Goal: Task Accomplishment & Management: Manage account settings

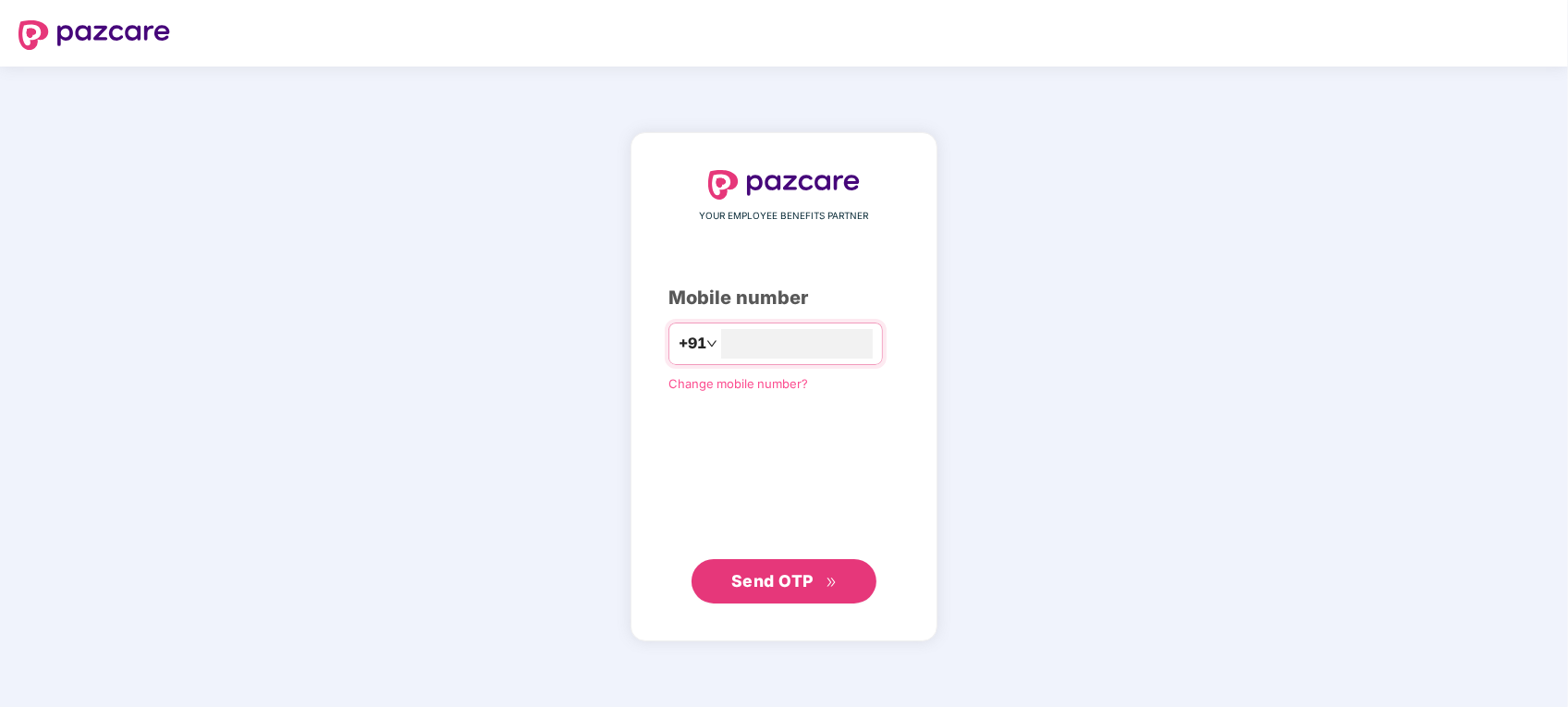
type input "**********"
click at [689, 471] on div "**********" at bounding box center [783, 386] width 231 height 432
click at [786, 574] on span "Send OTP" at bounding box center [772, 579] width 82 height 19
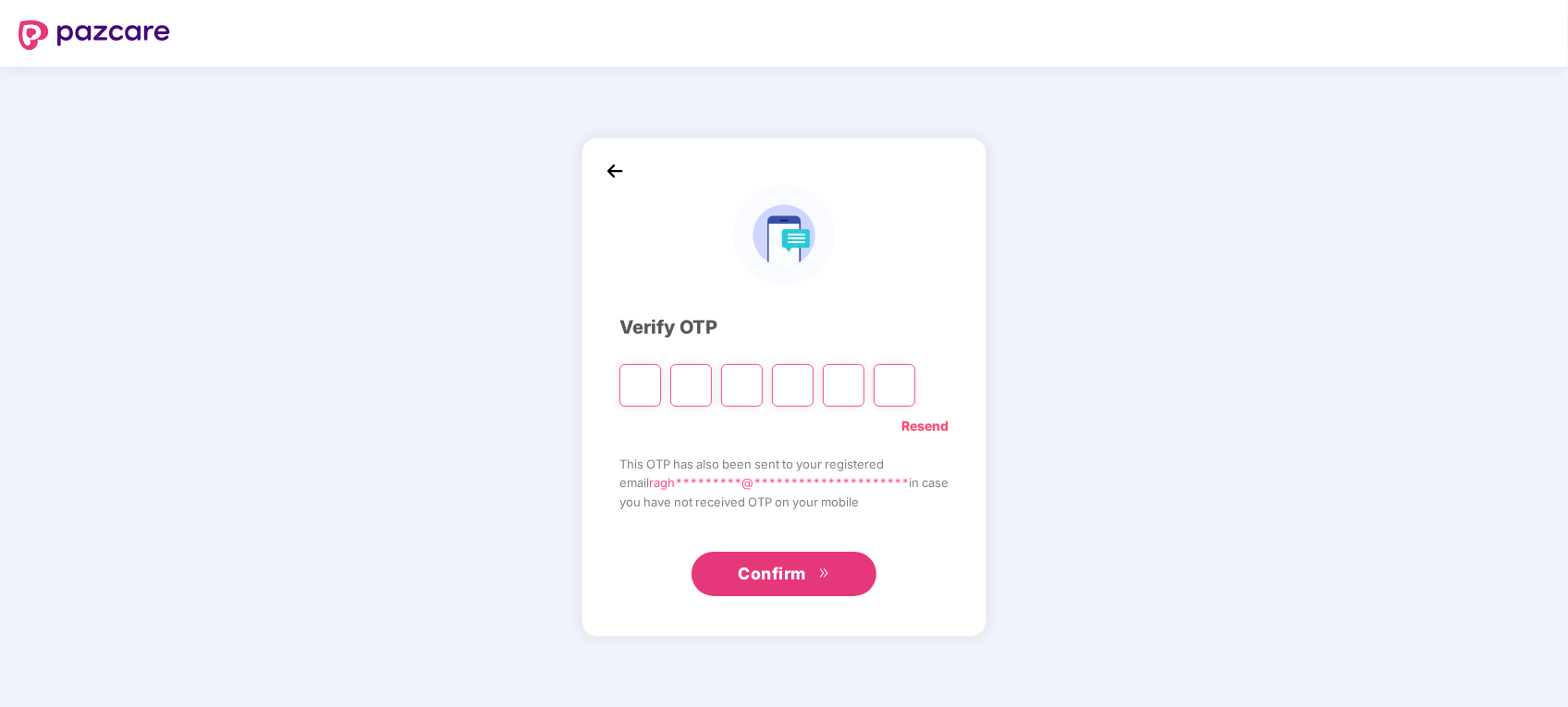
type input "*"
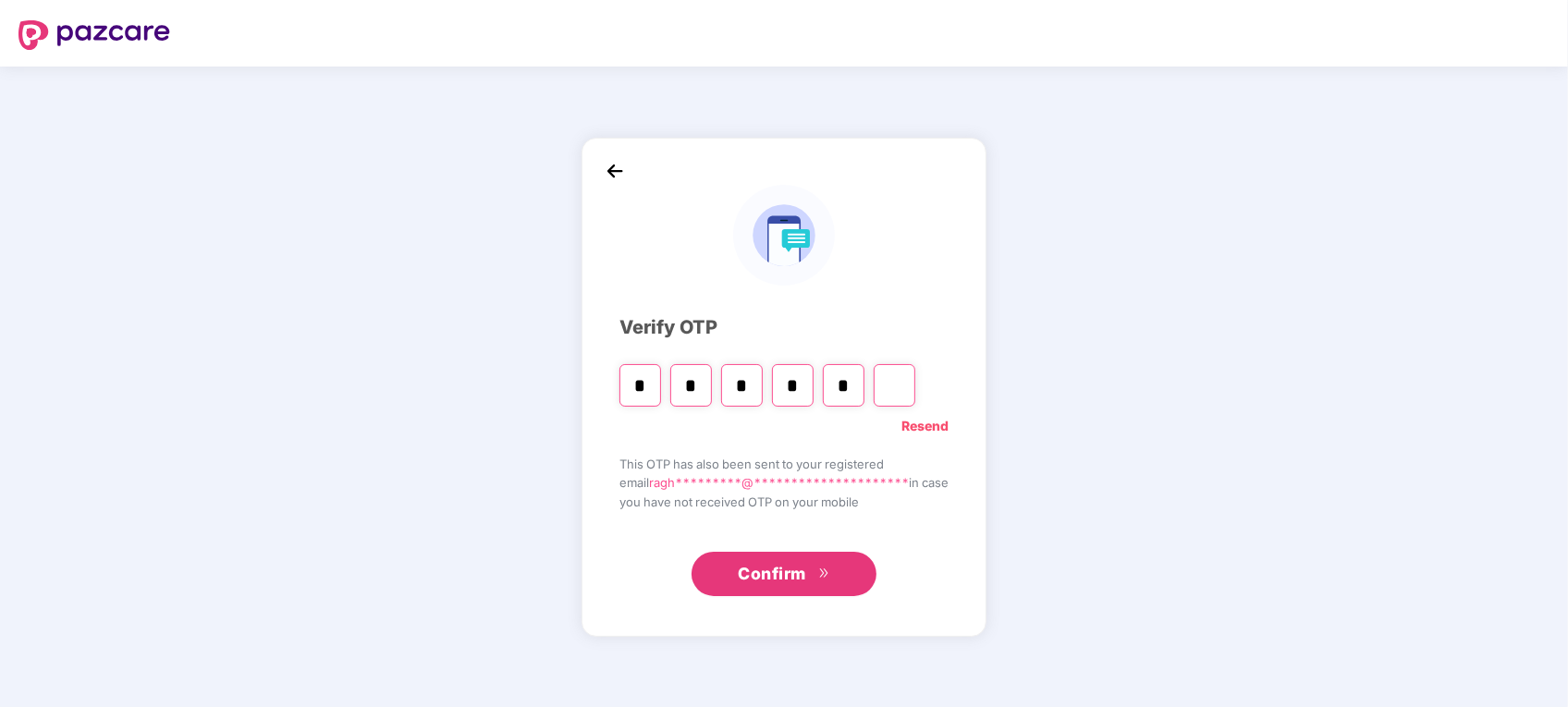
type input "*"
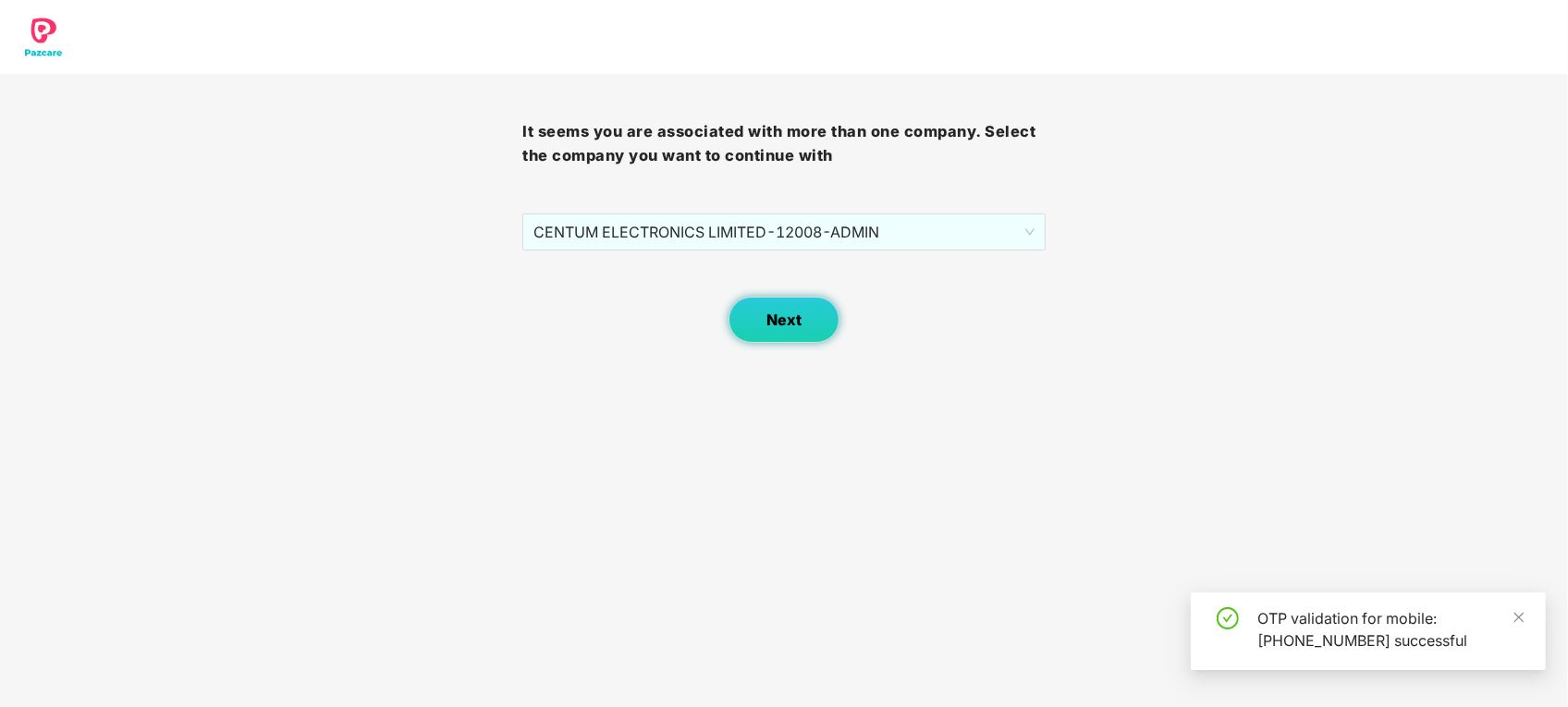
click at [795, 312] on span "Next" at bounding box center [783, 321] width 35 height 18
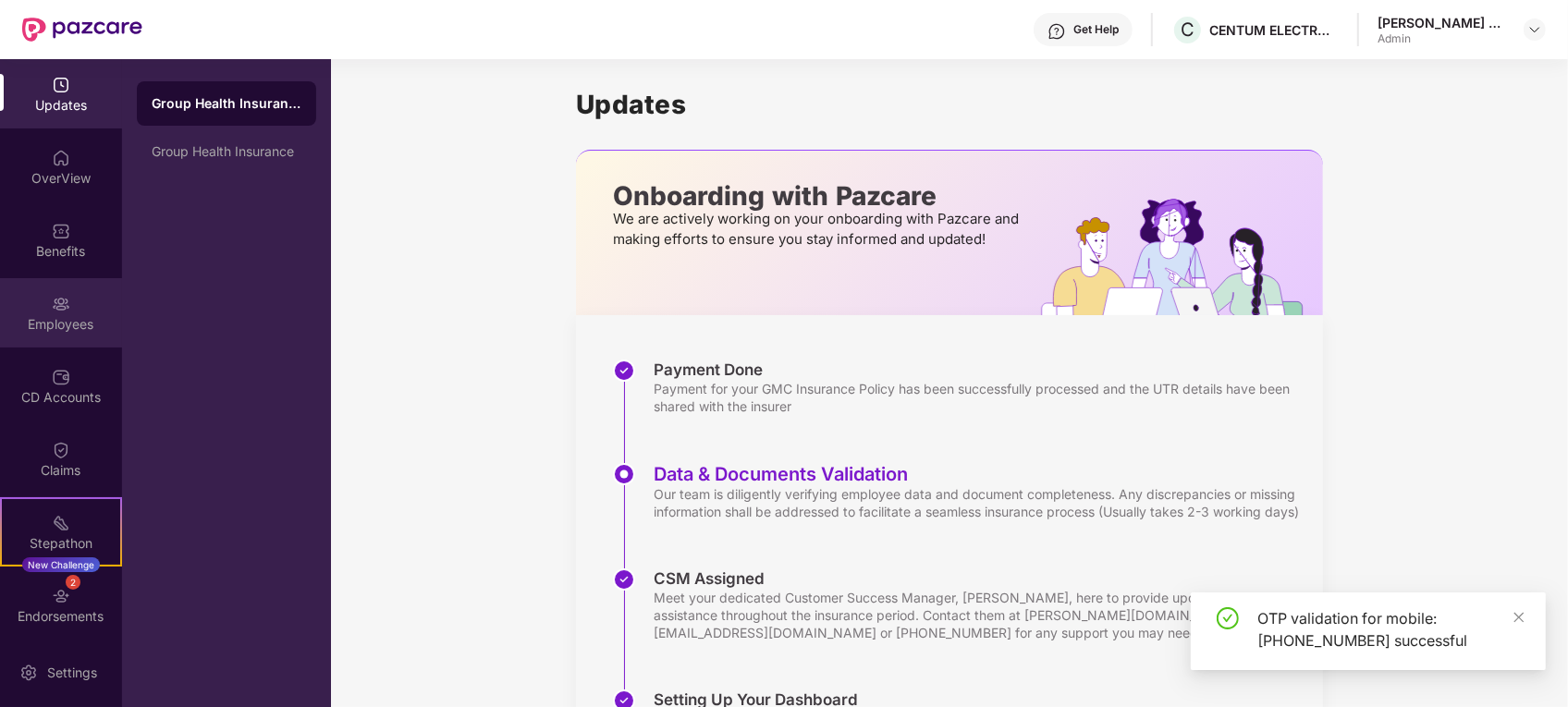
click at [81, 312] on div "Employees" at bounding box center [61, 313] width 122 height 69
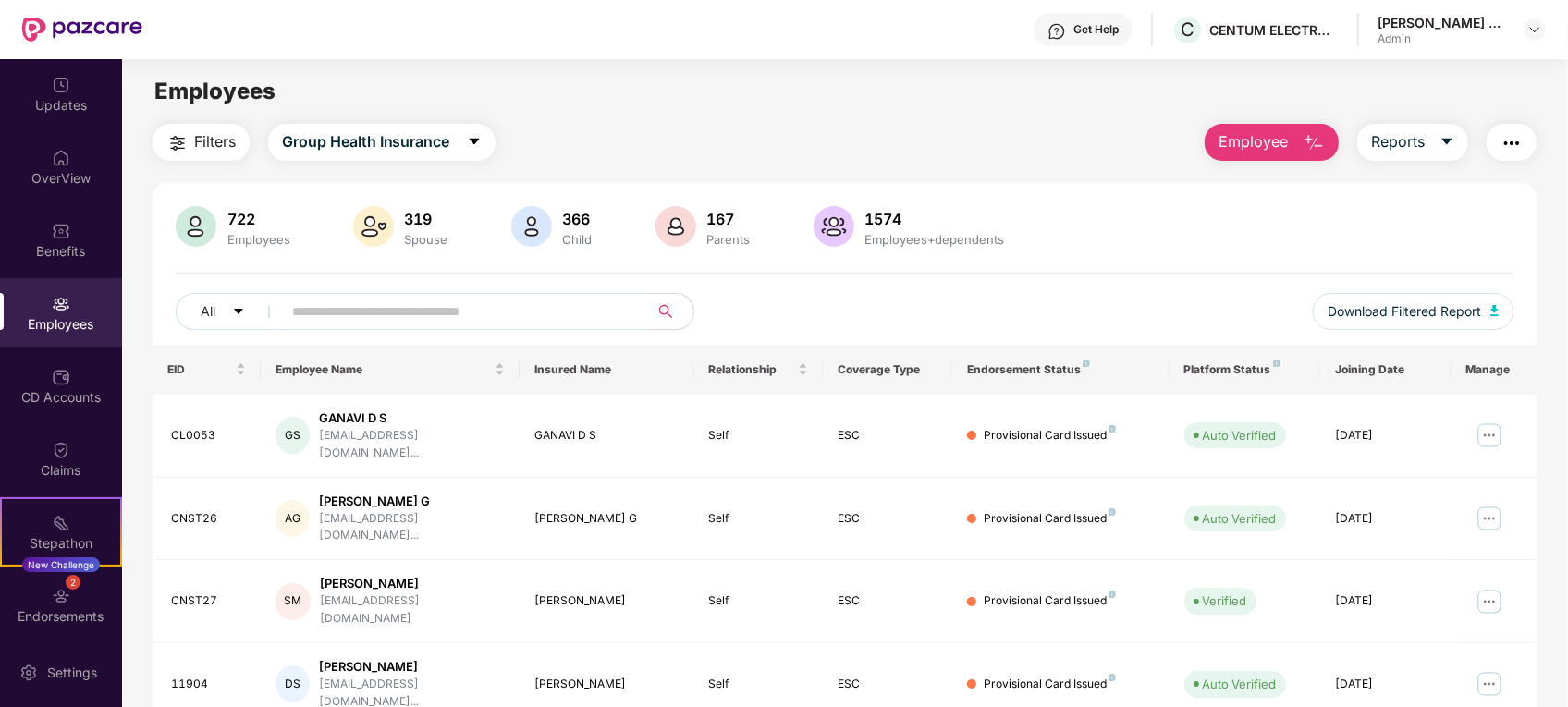
click at [278, 311] on span at bounding box center [458, 311] width 379 height 37
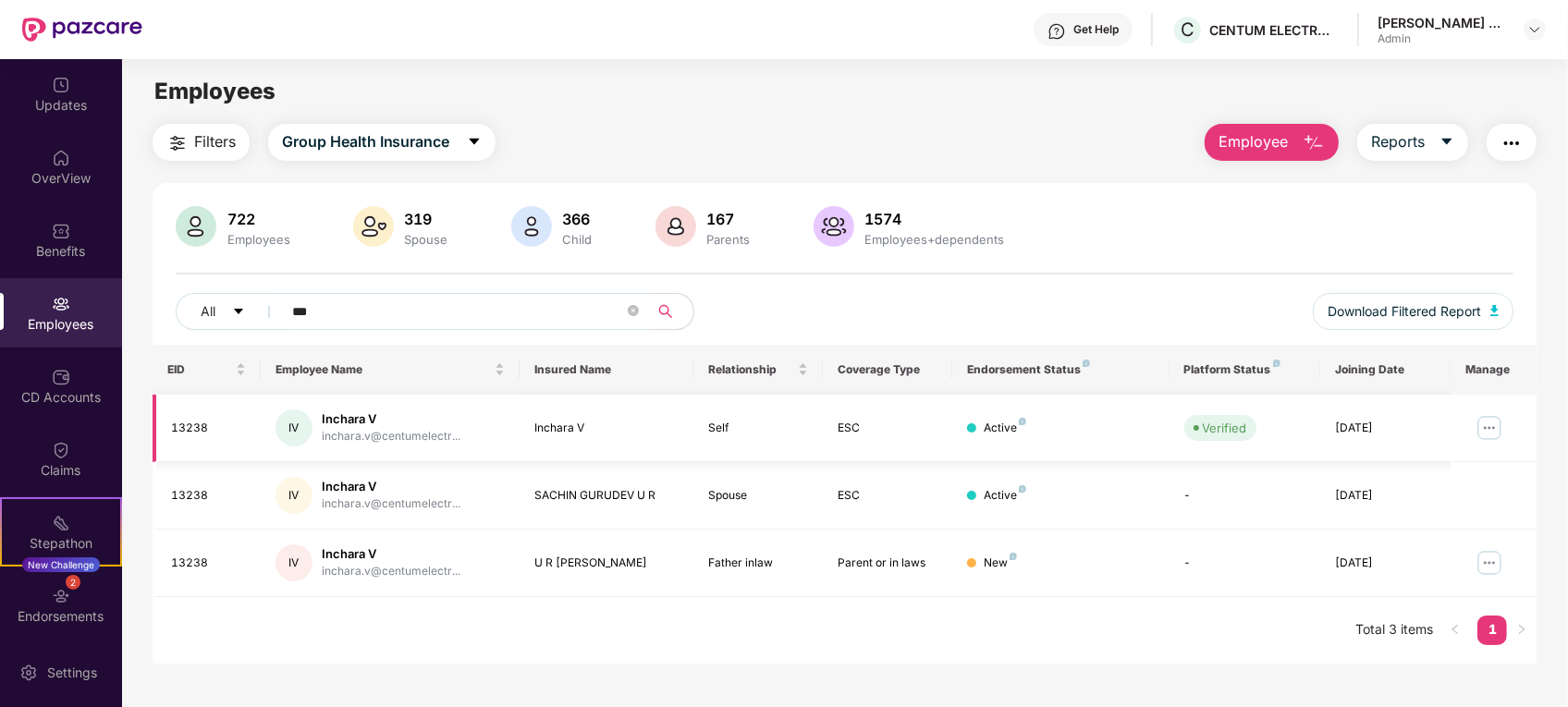
type input "***"
click at [1484, 427] on img at bounding box center [1489, 428] width 30 height 30
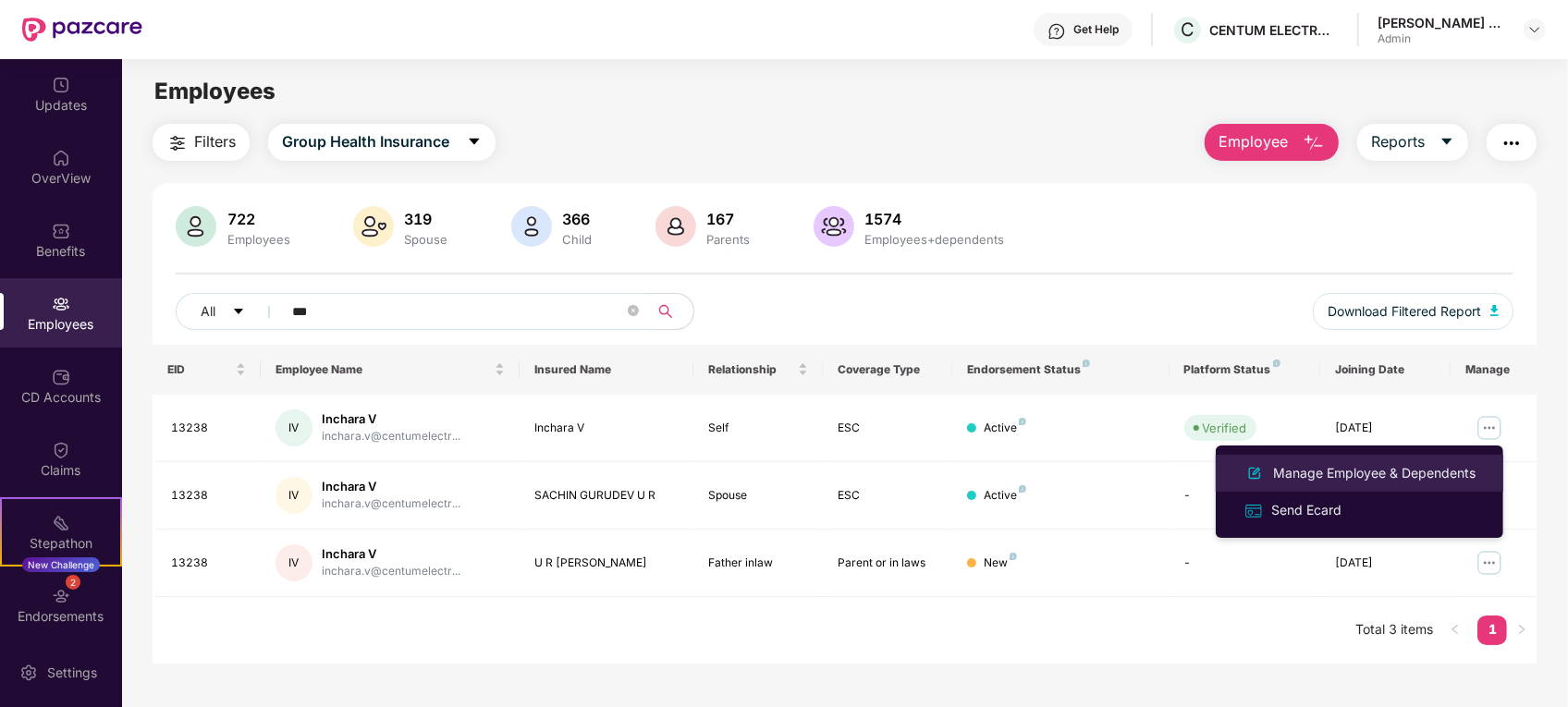
click at [1350, 471] on div "Manage Employee & Dependents" at bounding box center [1374, 473] width 210 height 20
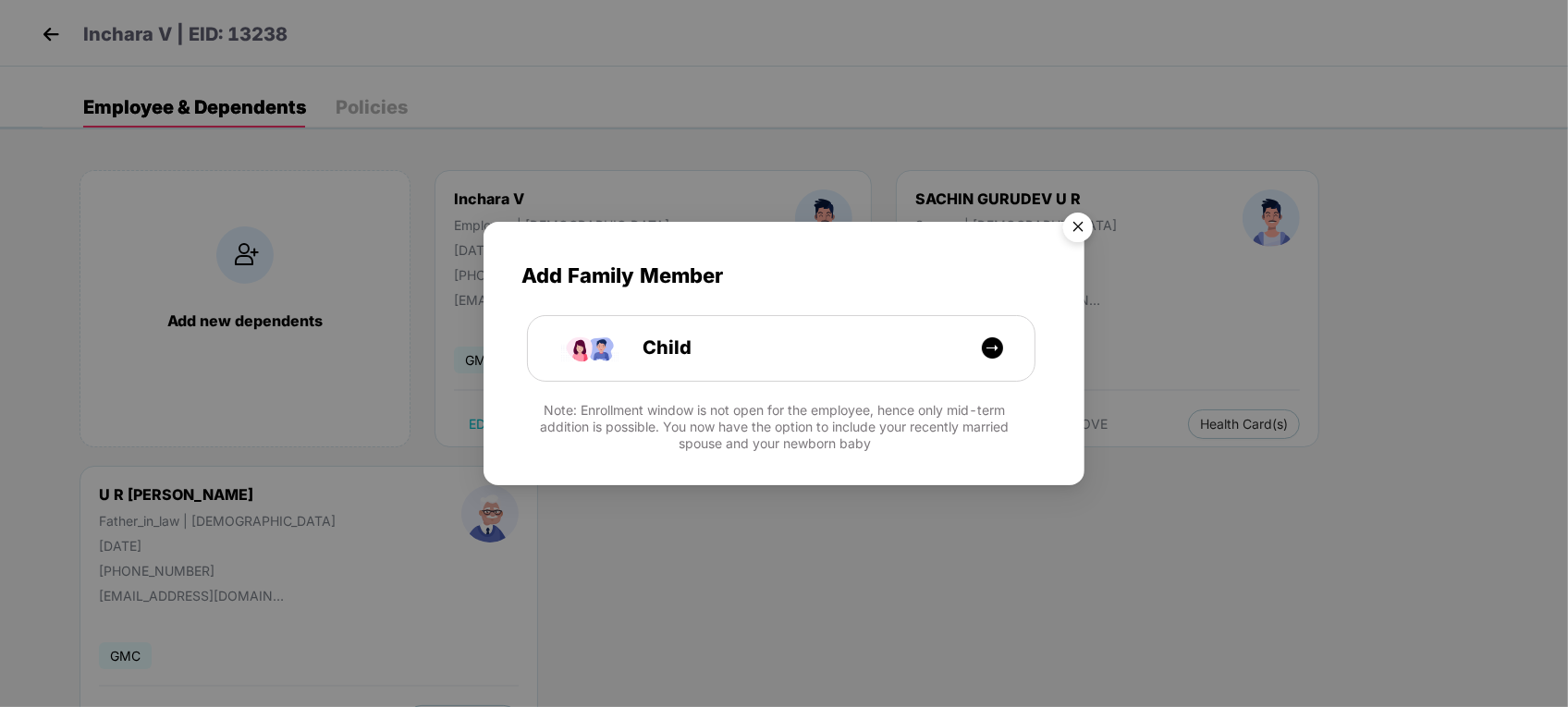
click at [1088, 222] on img "Close" at bounding box center [1078, 231] width 52 height 52
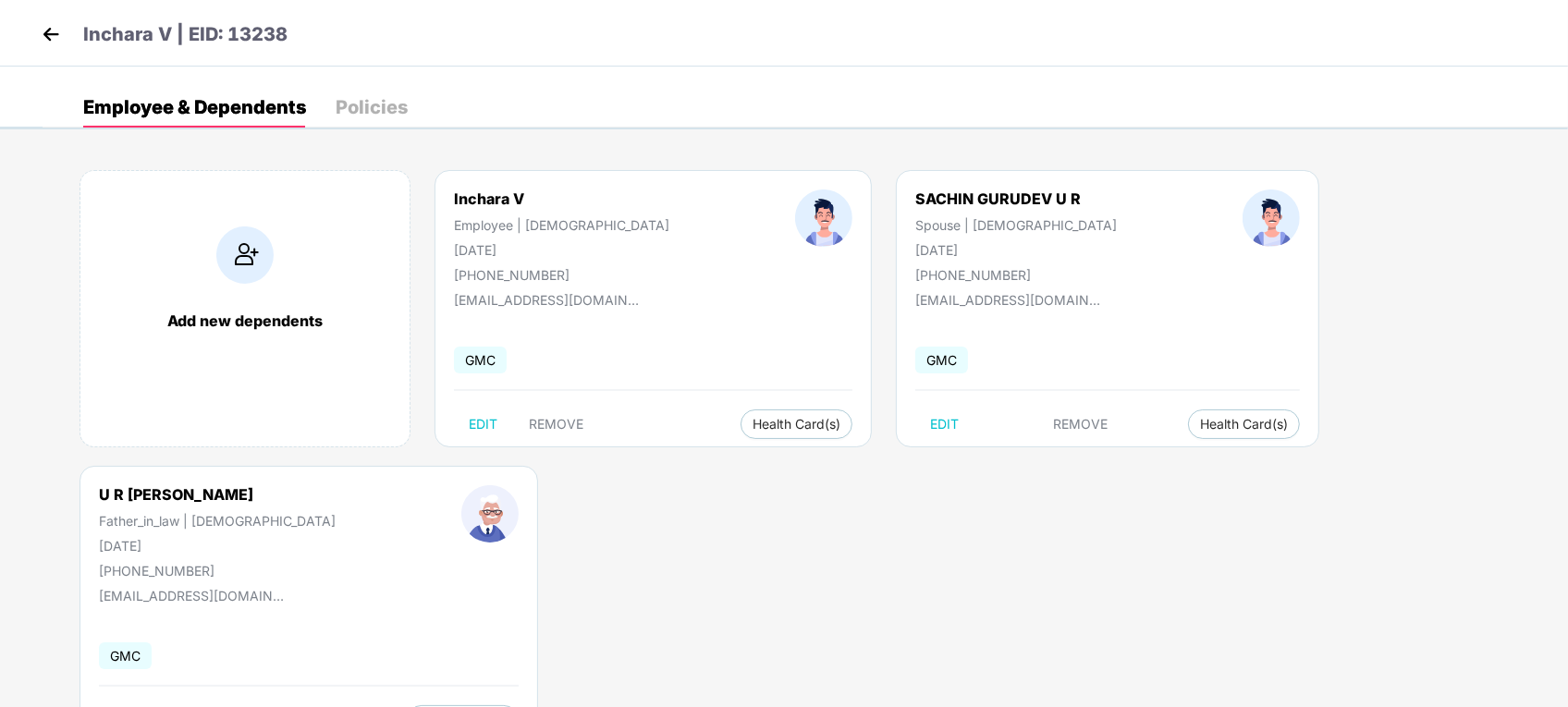
click at [520, 611] on div "Add new dependents Inchara V Employee | [DEMOGRAPHIC_DATA] [DATE] [PHONE_NUMBER…" at bounding box center [805, 466] width 1525 height 647
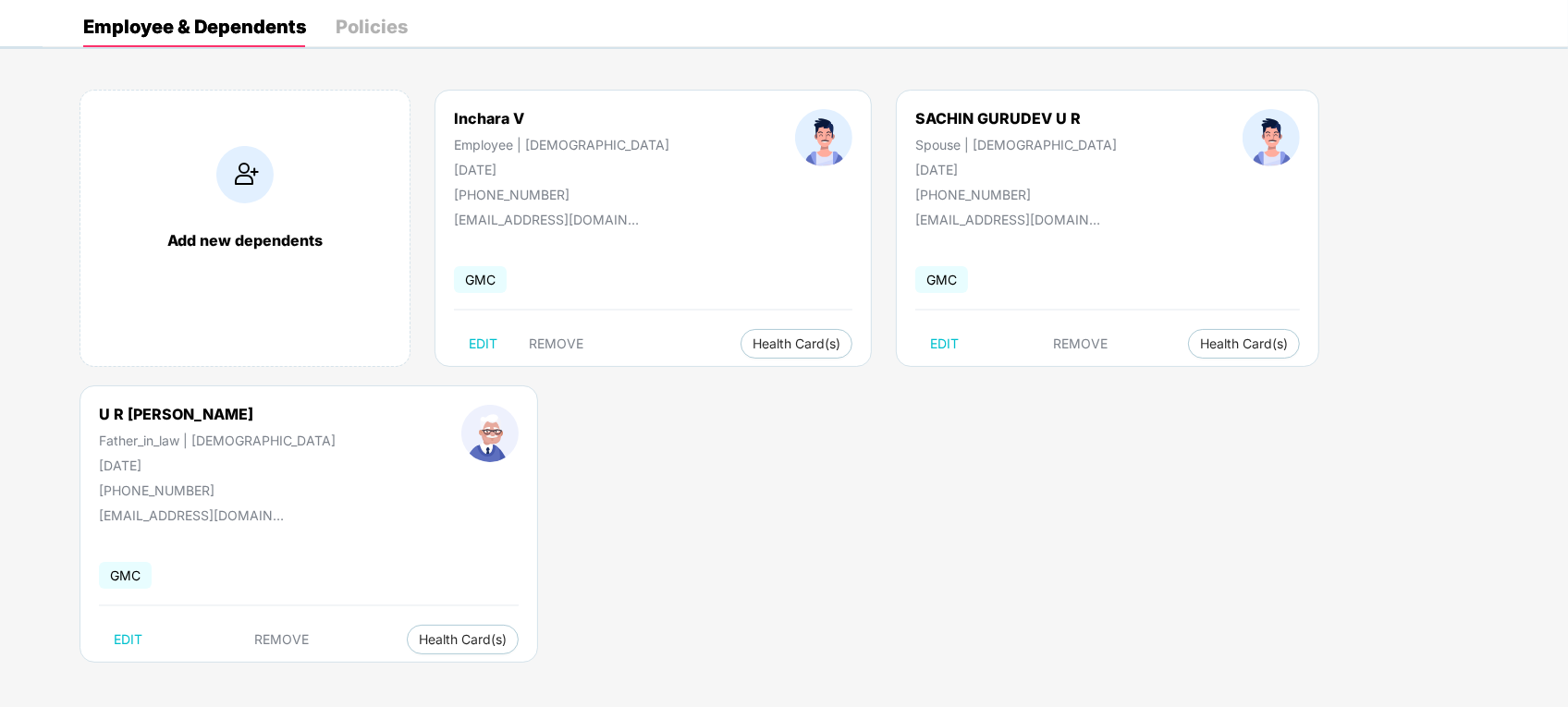
scroll to position [81, 0]
click at [329, 659] on div "U R [PERSON_NAME] Father_in_law | [DEMOGRAPHIC_DATA] [DATE] [PHONE_NUMBER] [EMA…" at bounding box center [309, 523] width 458 height 278
click at [406, 649] on button "Health Card(s)" at bounding box center [462, 639] width 112 height 30
click at [347, 671] on span "Health Insurance(Parent or inlaw)" at bounding box center [416, 675] width 227 height 20
click at [752, 348] on span "Health Card(s)" at bounding box center [796, 343] width 88 height 9
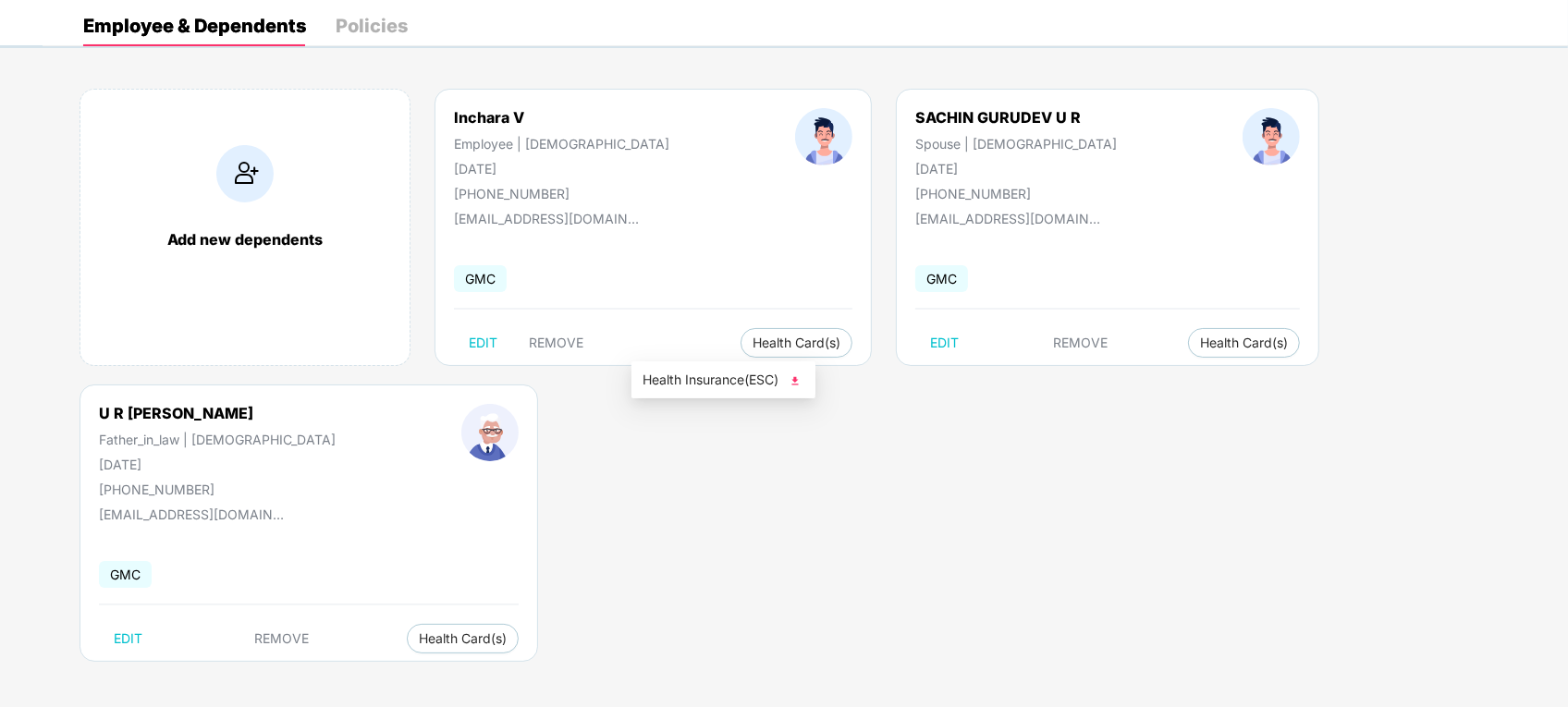
click at [677, 375] on span "Health Insurance(ESC)" at bounding box center [723, 379] width 162 height 20
click at [103, 75] on div "Add new dependents Inchara V Employee | [DEMOGRAPHIC_DATA] [DATE] [PHONE_NUMBER…" at bounding box center [805, 384] width 1525 height 647
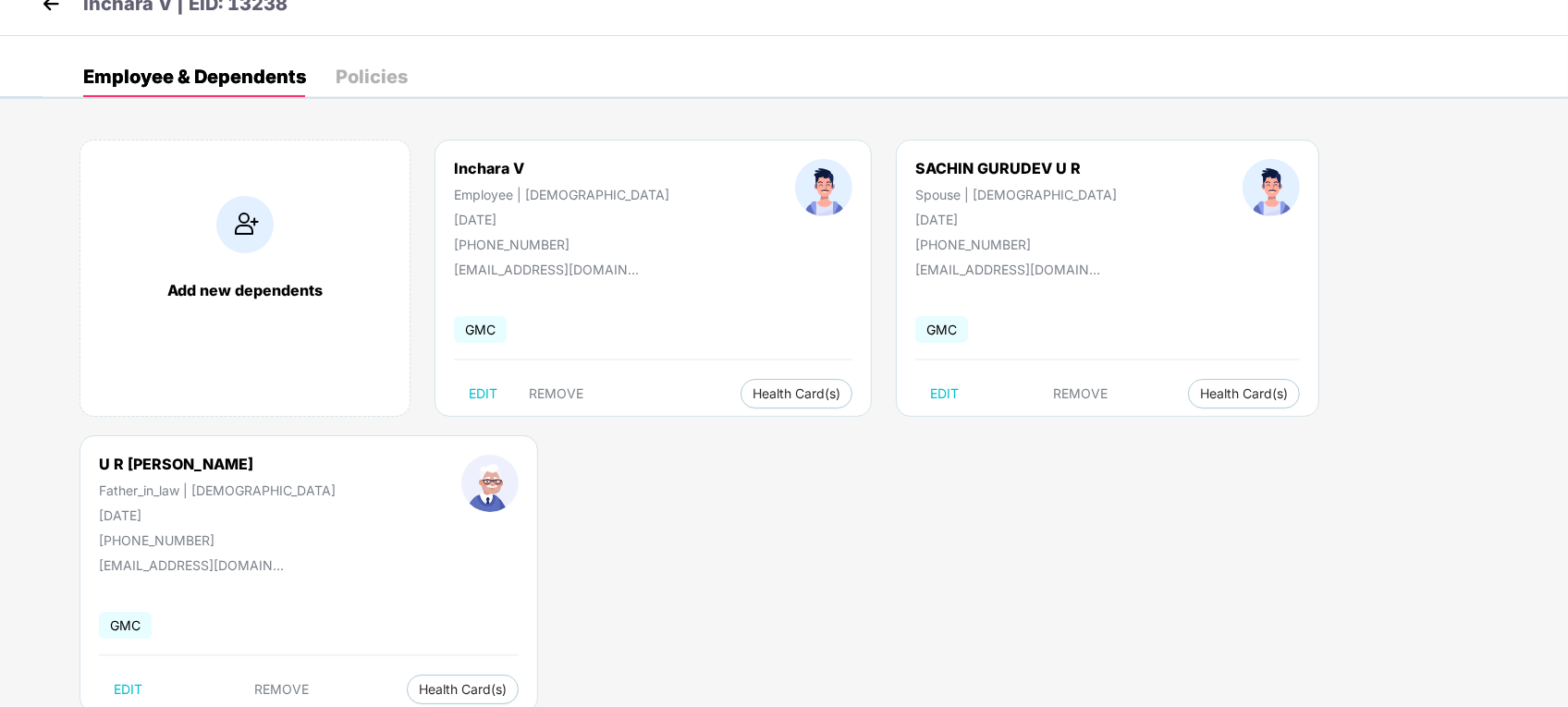
scroll to position [0, 0]
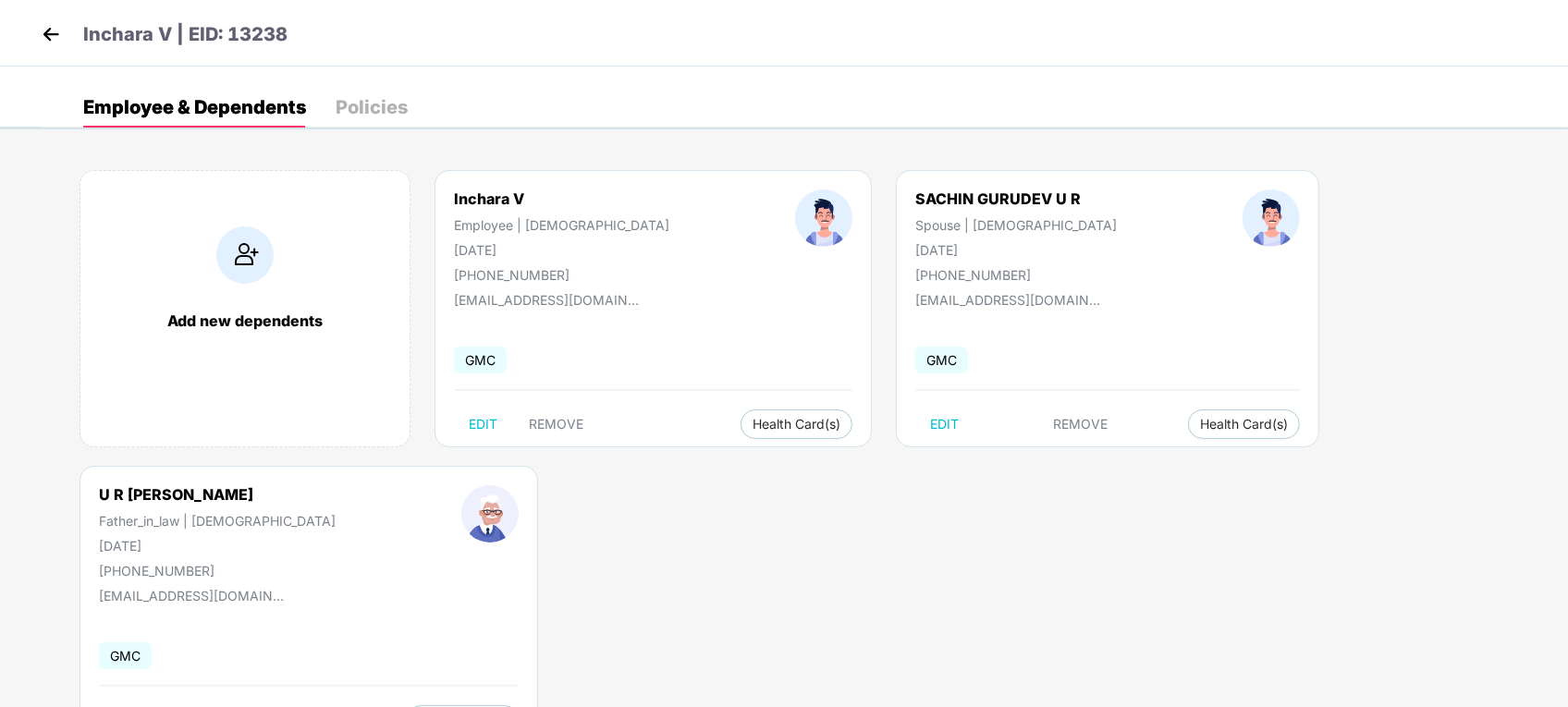
click at [56, 32] on img at bounding box center [51, 34] width 28 height 28
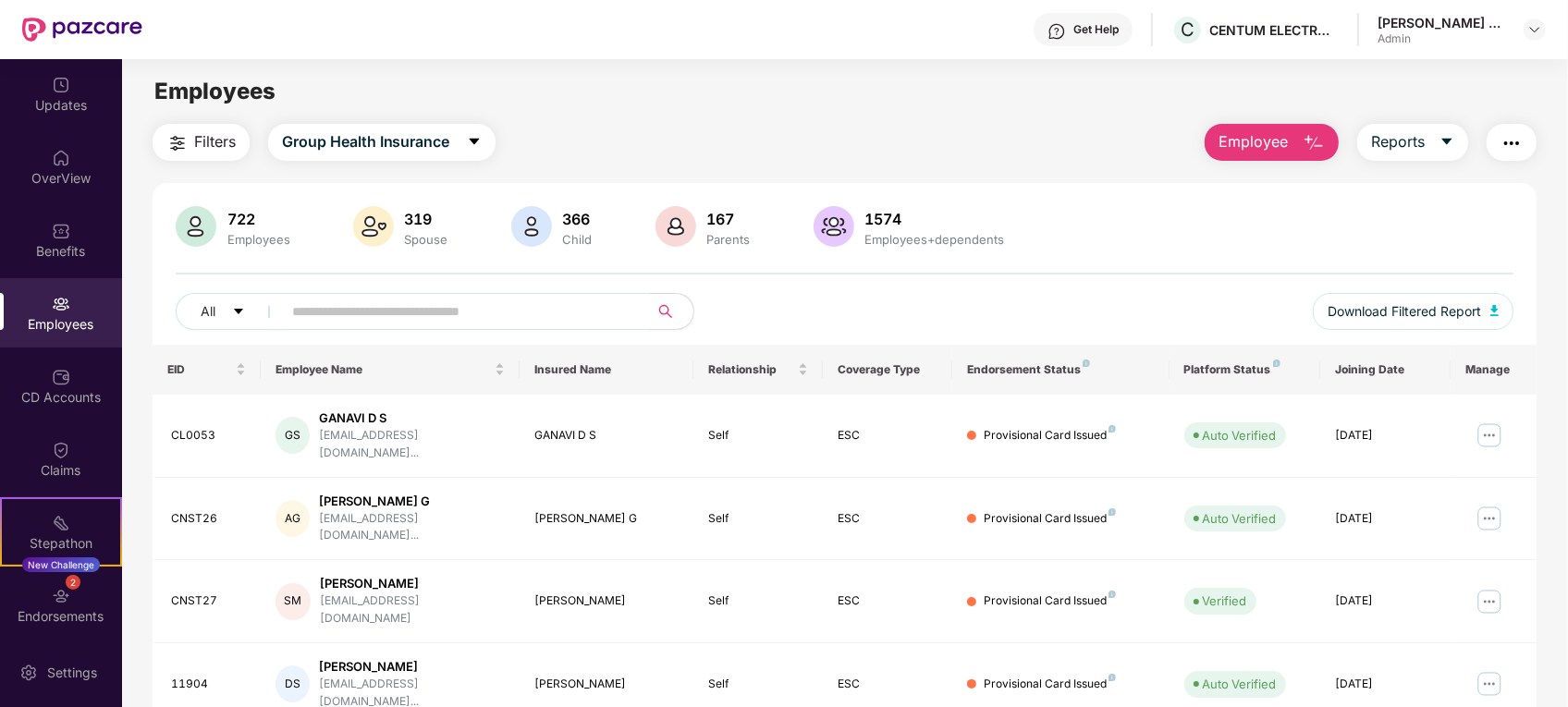
click at [357, 317] on input "text" at bounding box center [457, 312] width 332 height 28
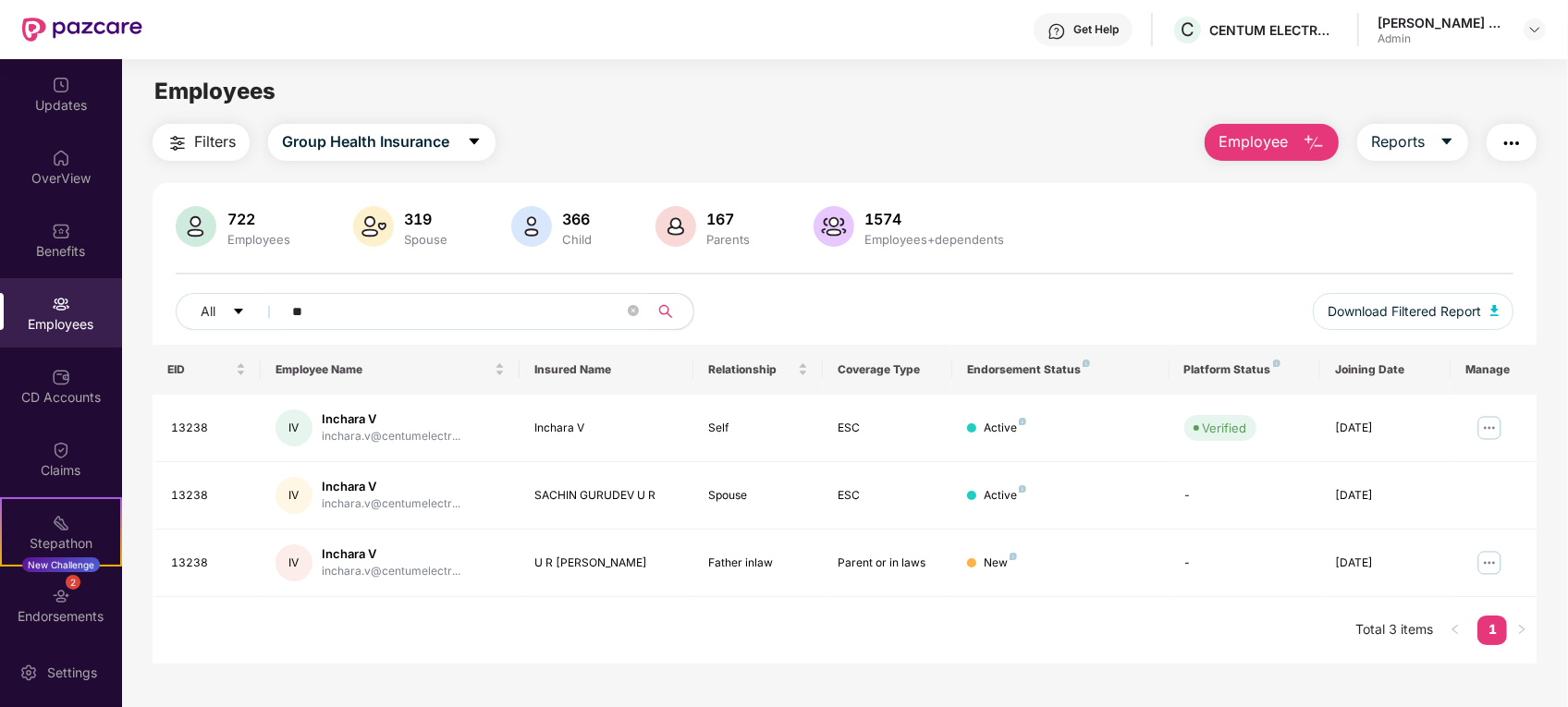
type input "*"
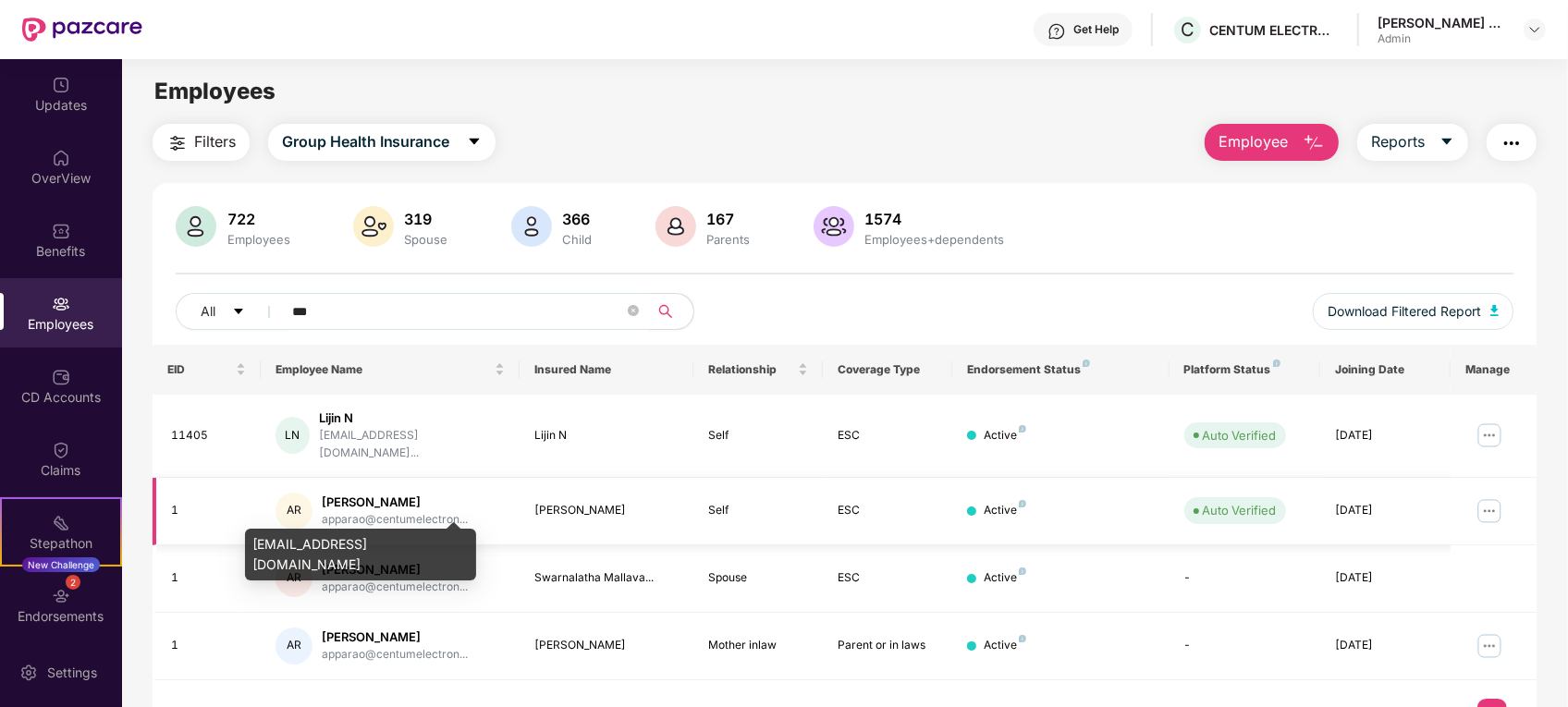
type input "***"
click at [391, 511] on div "apparao@centumelectron..." at bounding box center [394, 520] width 146 height 18
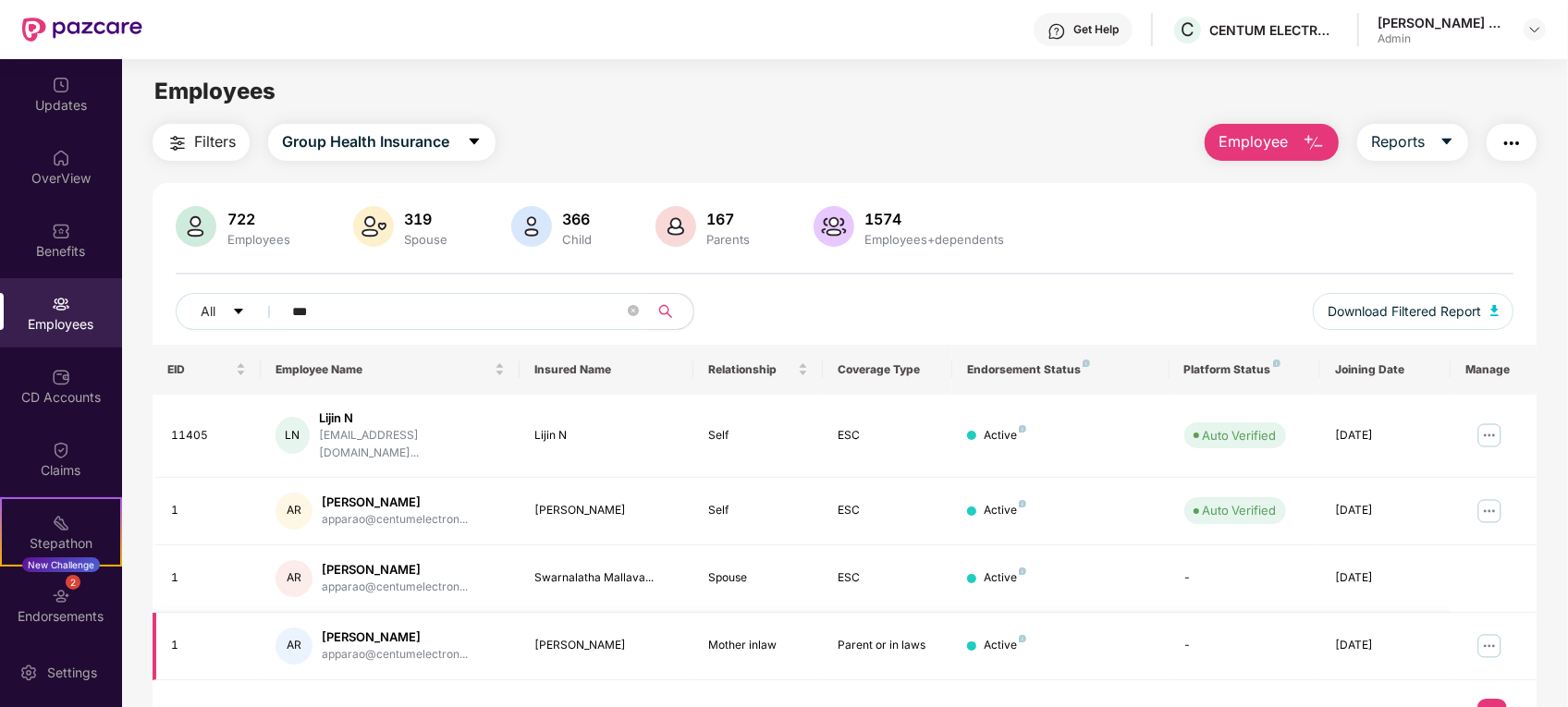
click at [1484, 631] on img at bounding box center [1489, 646] width 30 height 30
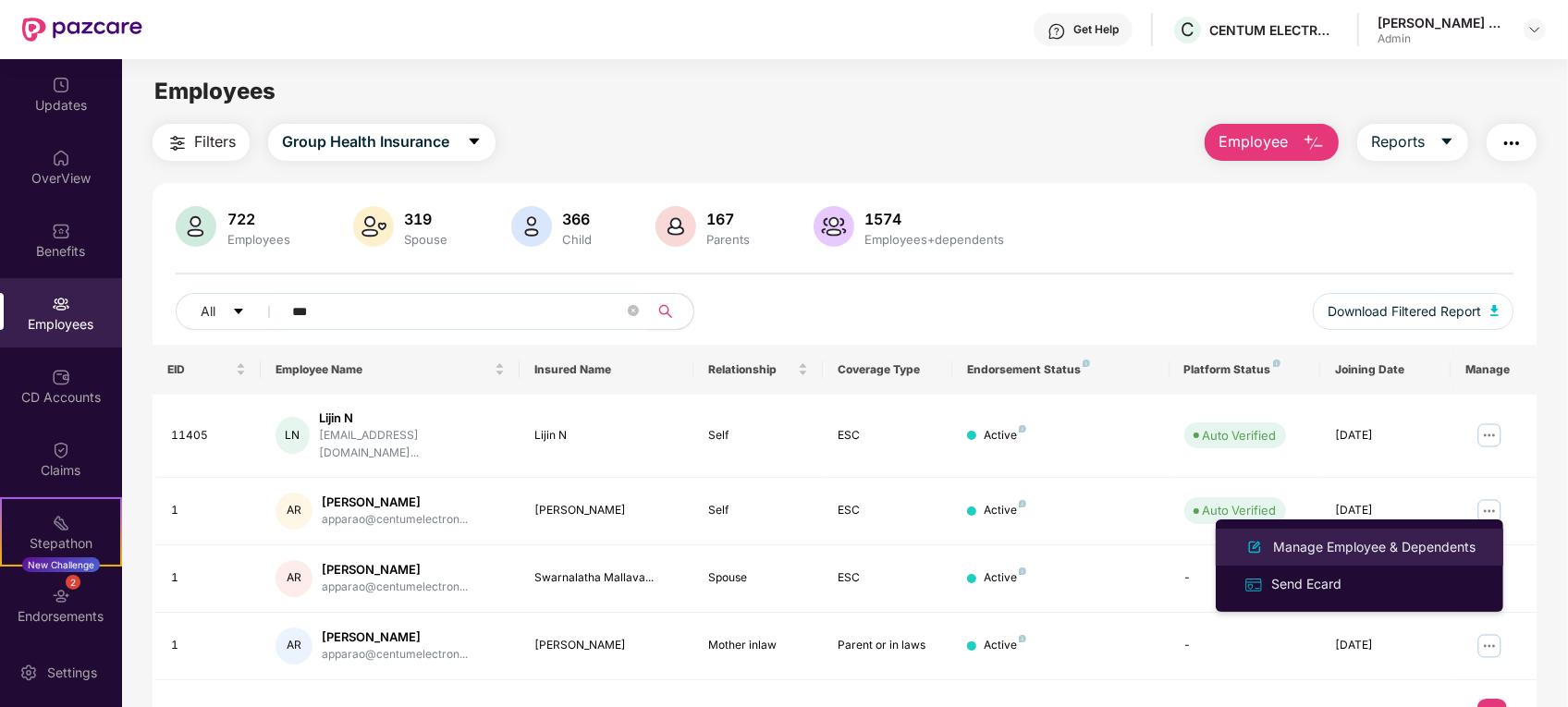
click at [1320, 539] on div "Manage Employee & Dependents" at bounding box center [1374, 547] width 210 height 20
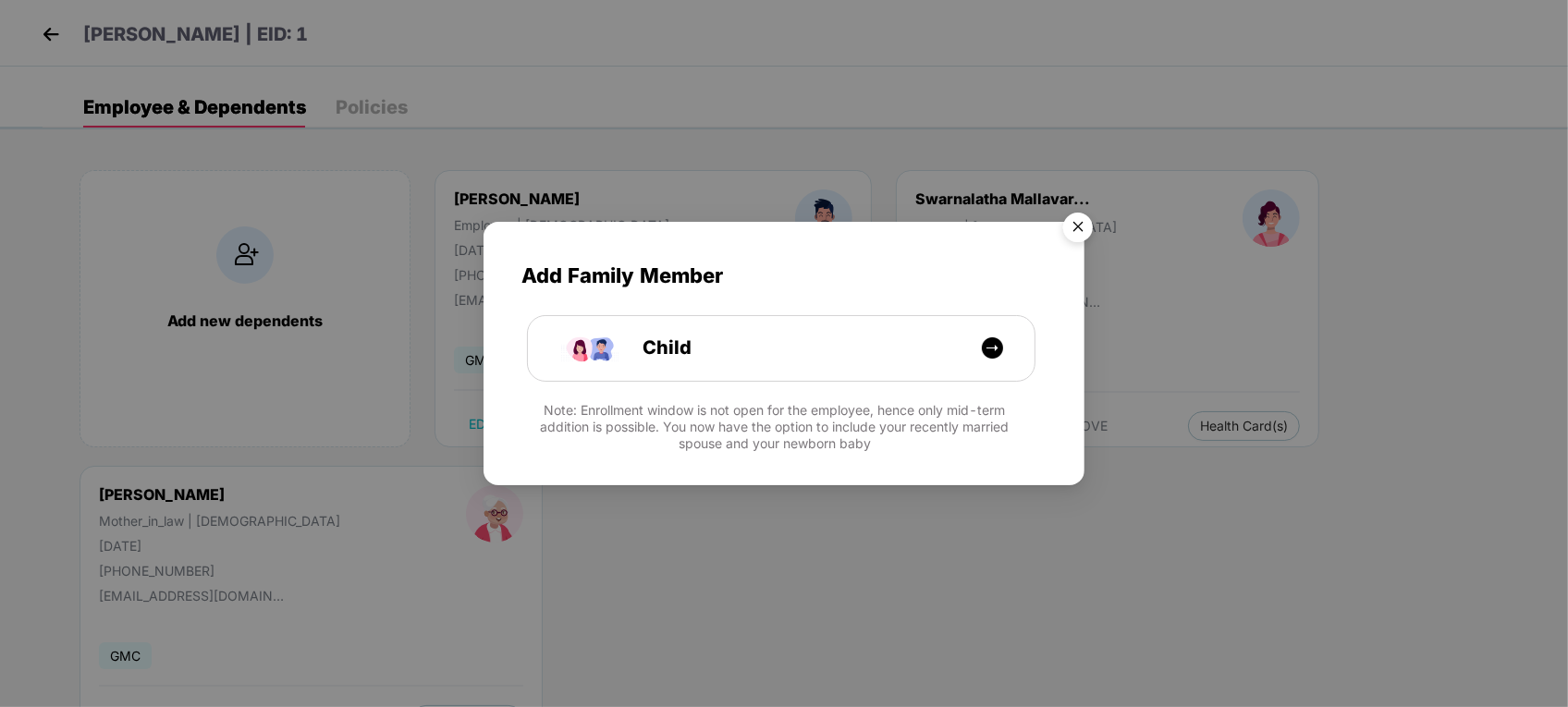
click at [1078, 229] on img "Close" at bounding box center [1078, 231] width 52 height 52
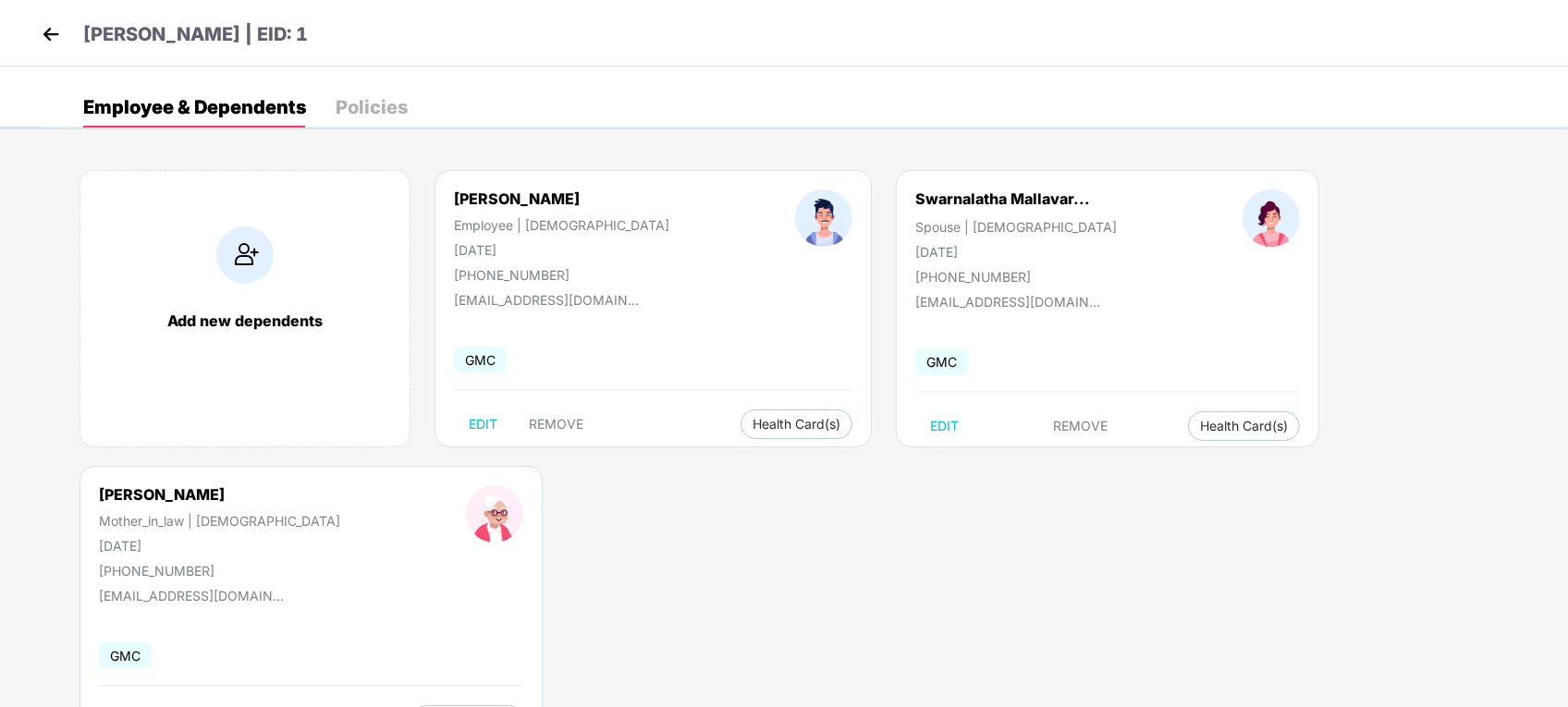
click at [485, 621] on div "Add new dependents Appa [PERSON_NAME] Employee | [DEMOGRAPHIC_DATA] [DATE] [PHO…" at bounding box center [805, 466] width 1525 height 647
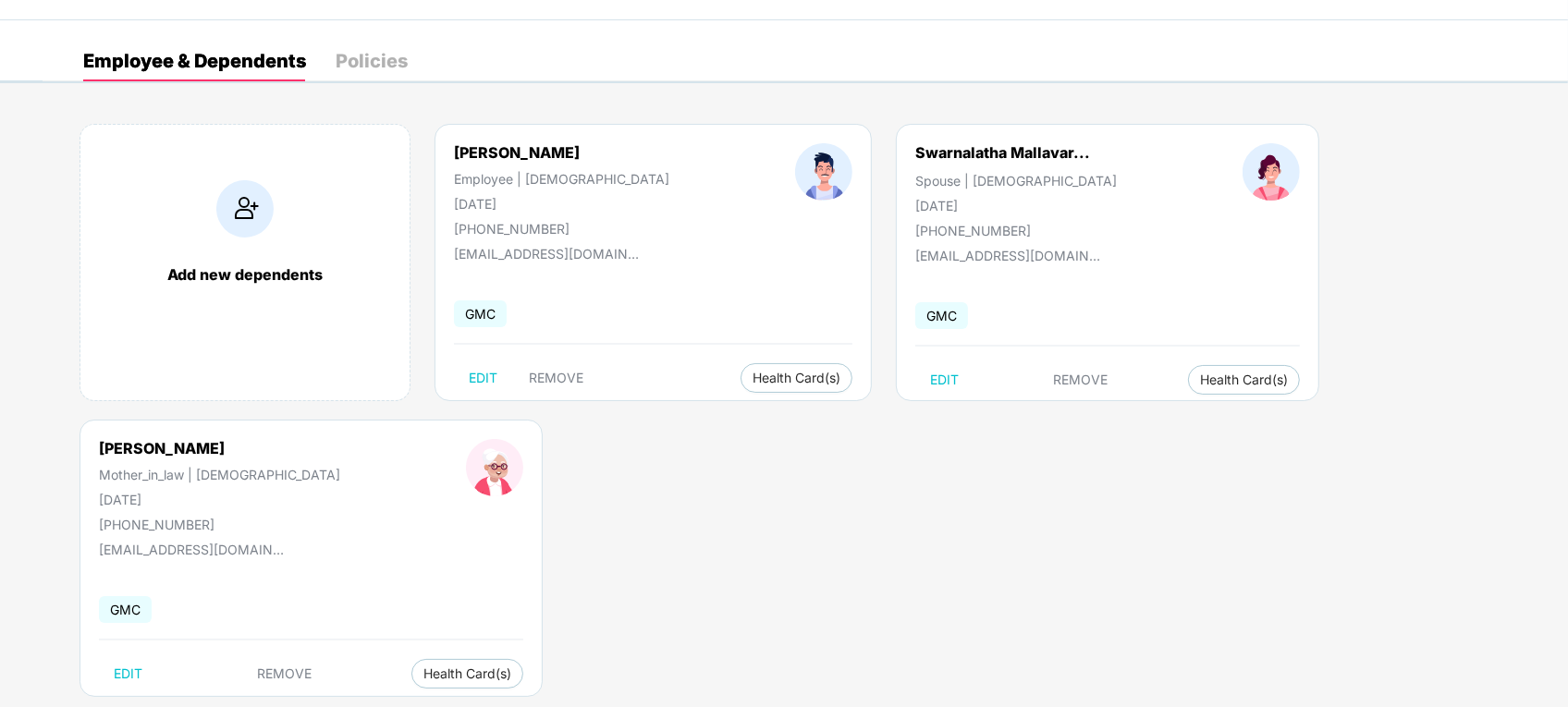
scroll to position [81, 0]
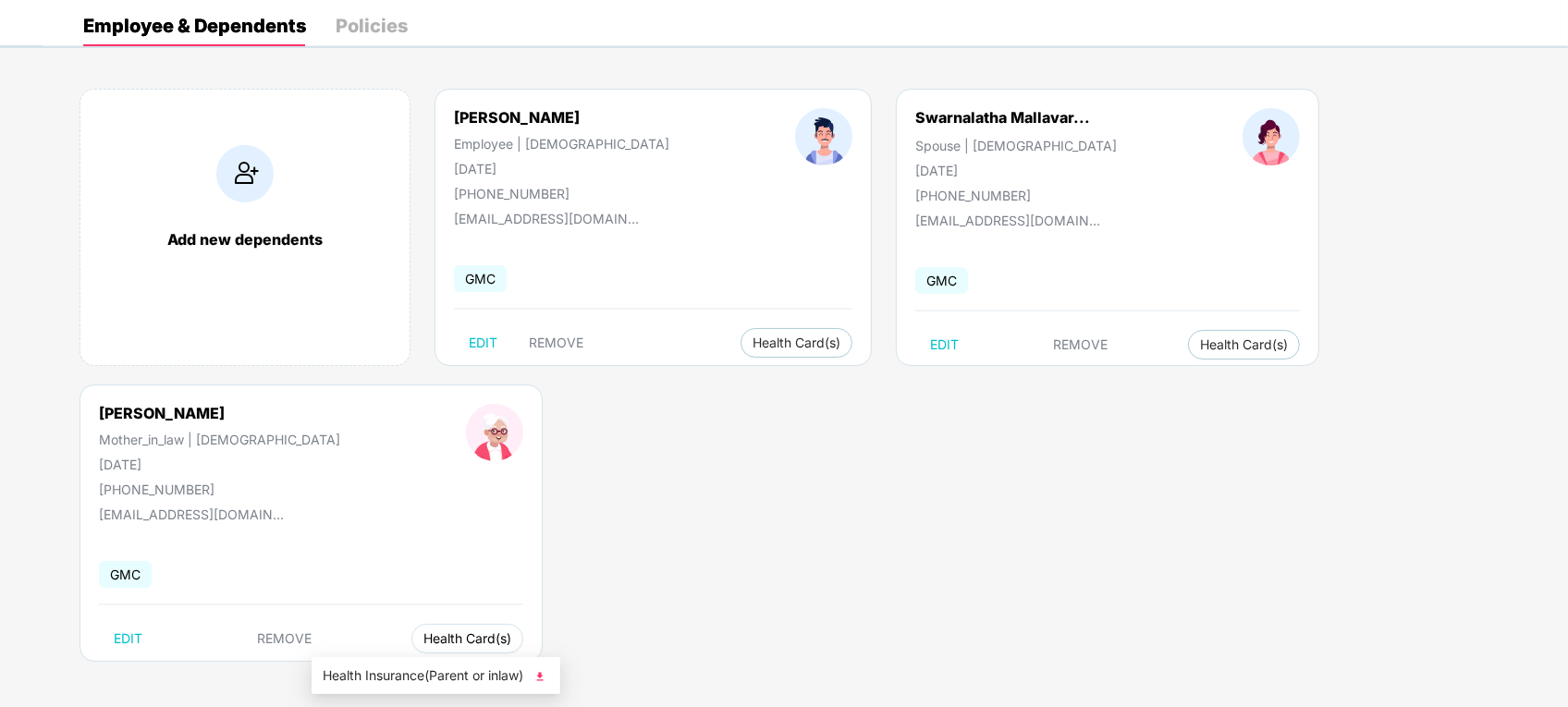
click at [423, 643] on span "Health Card(s)" at bounding box center [467, 638] width 88 height 9
click at [404, 673] on span "Health Insurance(Parent or inlaw)" at bounding box center [435, 675] width 227 height 20
click at [62, 93] on div "Add new dependents Appa [PERSON_NAME] Employee | [DEMOGRAPHIC_DATA] [DATE] [PHO…" at bounding box center [805, 384] width 1525 height 647
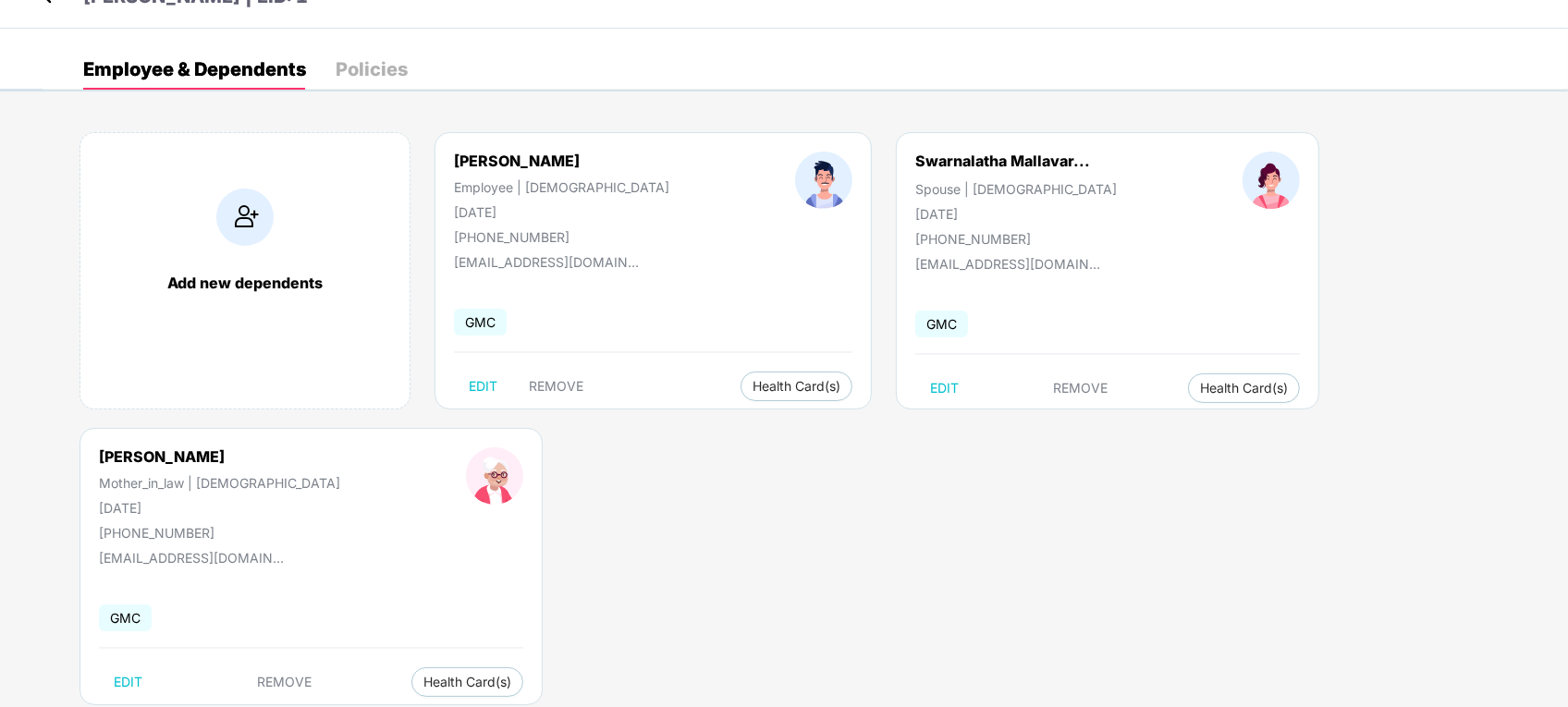
scroll to position [25, 0]
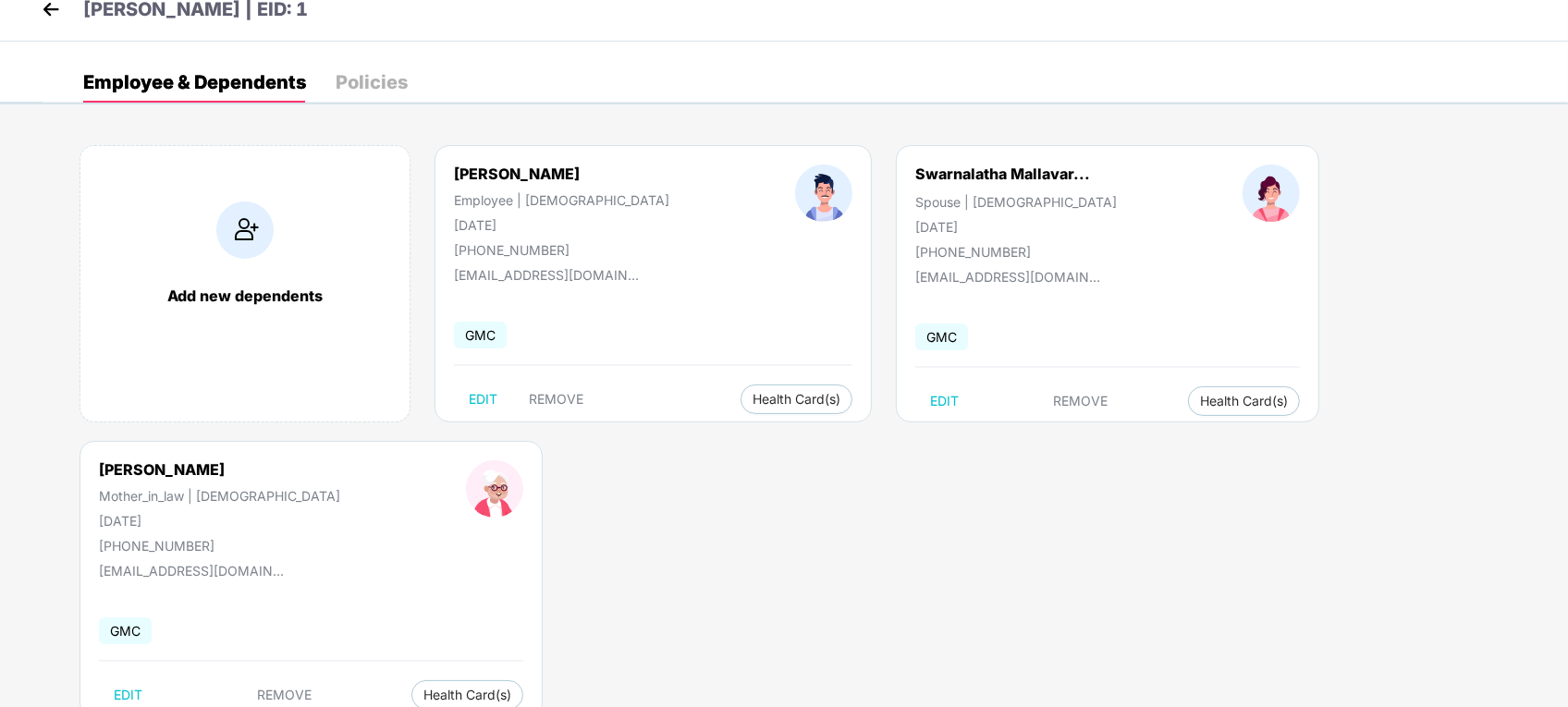
click at [62, 93] on div "Employee & Dependents Policies Add new dependents Appa [PERSON_NAME] Employee |…" at bounding box center [805, 412] width 1525 height 702
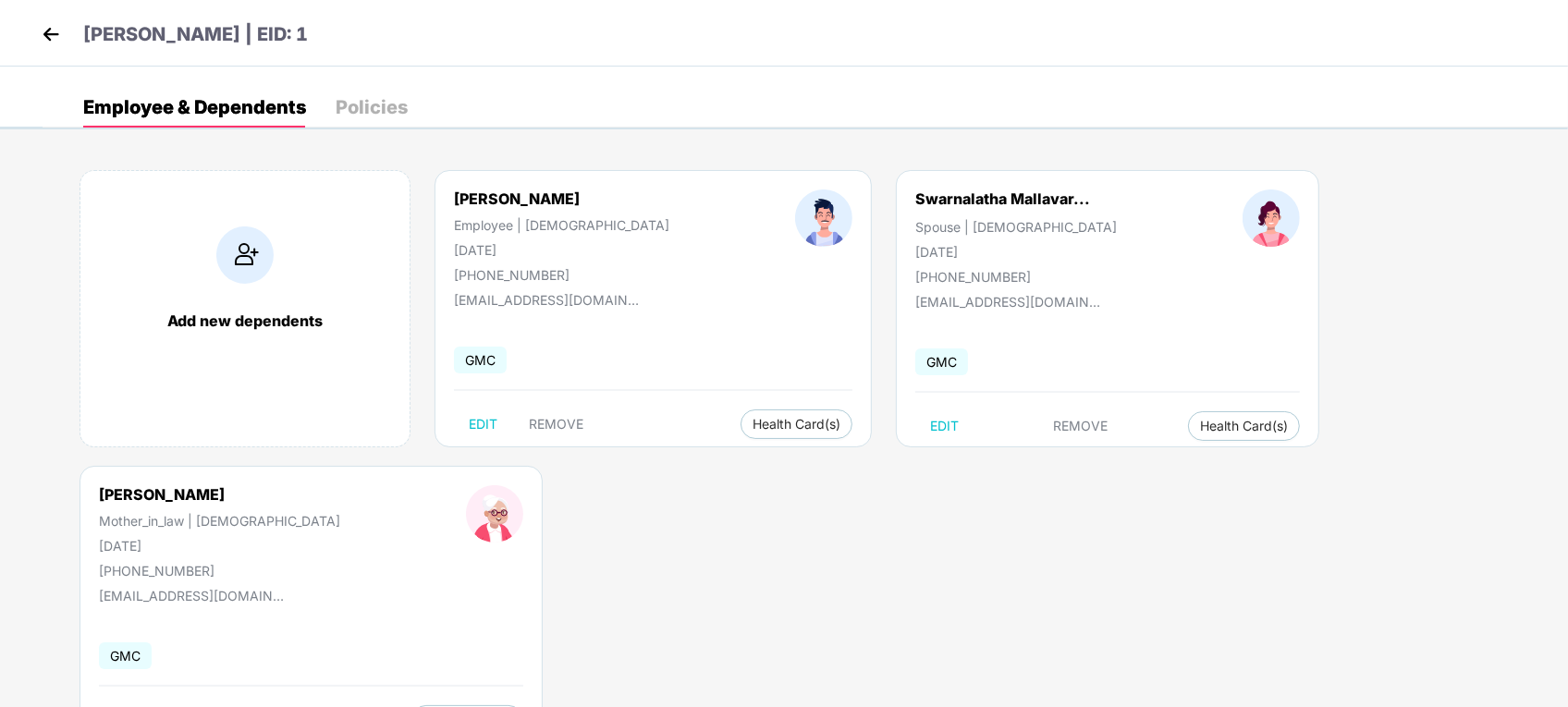
click at [56, 33] on img at bounding box center [51, 34] width 28 height 28
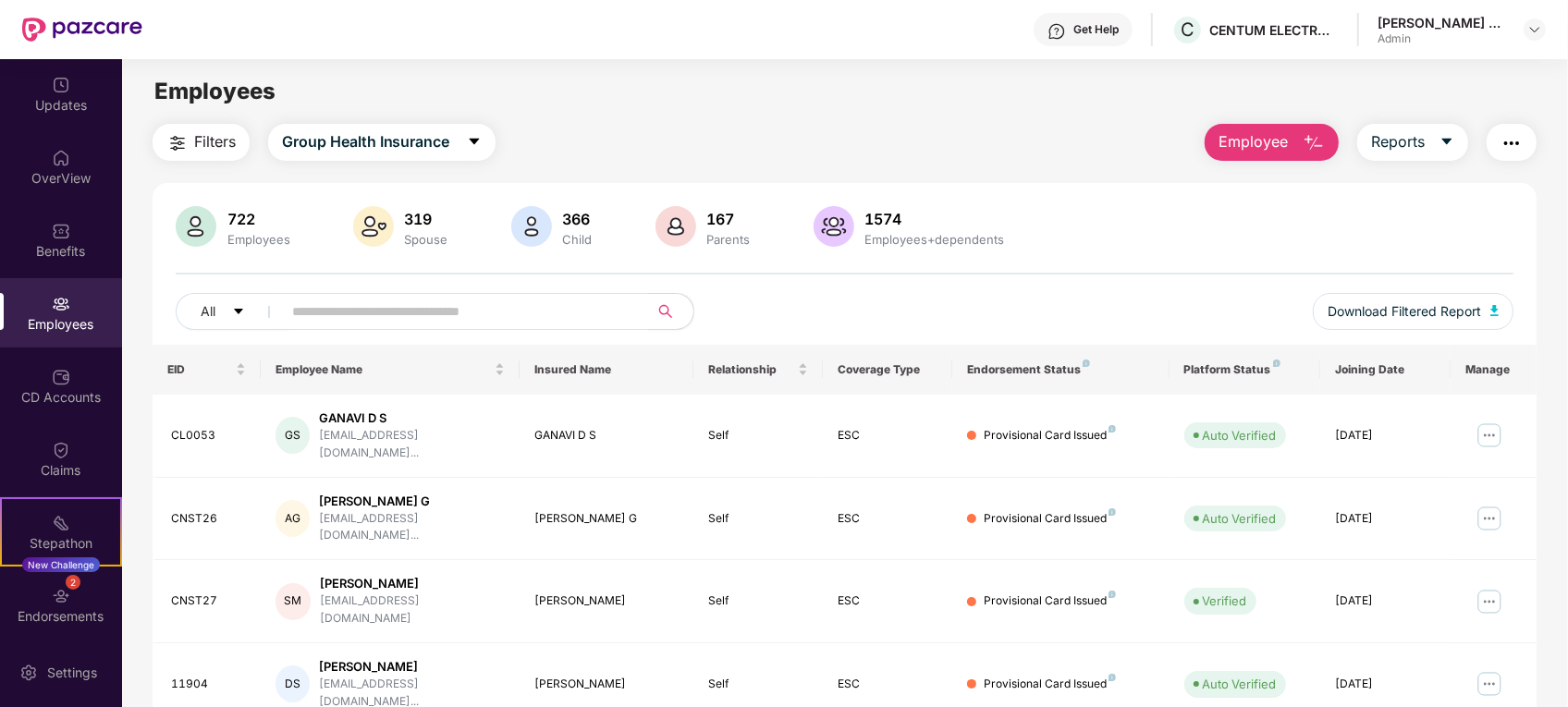
drag, startPoint x: 1562, startPoint y: 231, endPoint x: 1558, endPoint y: 247, distance: 16.5
click at [1558, 247] on div "Filters Group Health Insurance Employee Reports 722 Employees 319 Spouse 366 Ch…" at bounding box center [844, 691] width 1444 height 1135
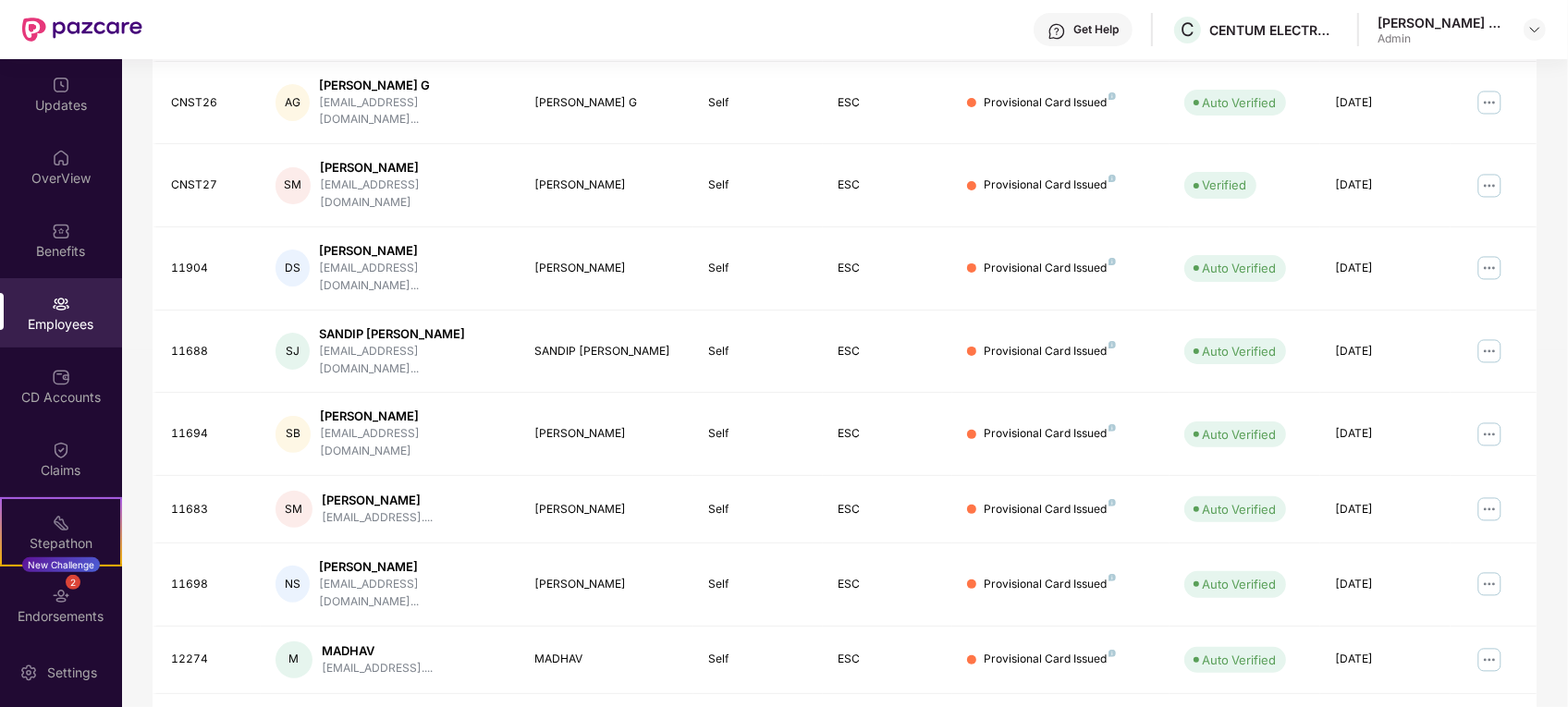
scroll to position [430, 0]
